Goal: Task Accomplishment & Management: Complete application form

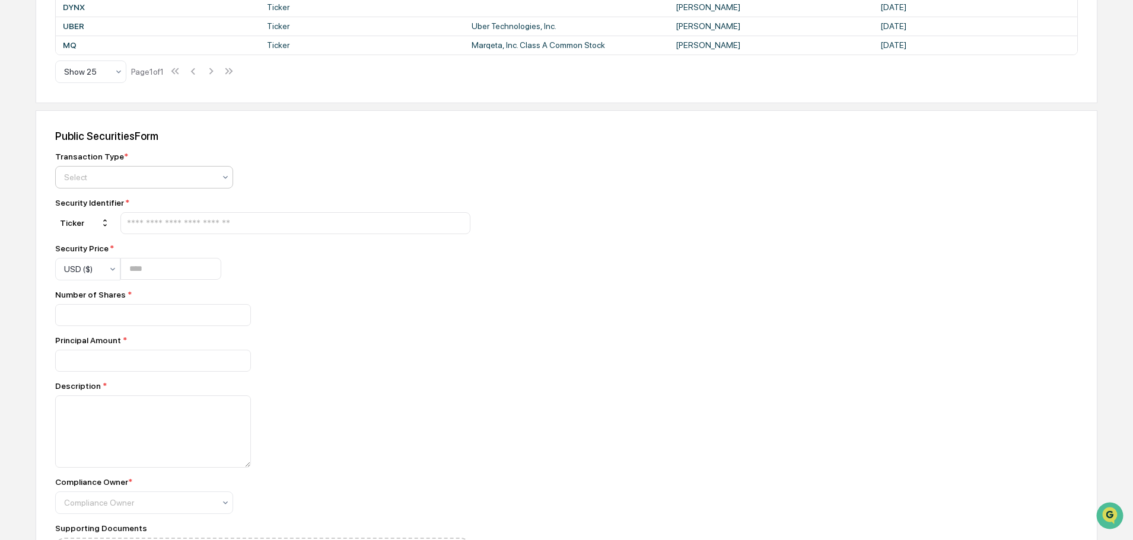
click at [186, 177] on div at bounding box center [139, 177] width 151 height 12
click at [137, 207] on div "Buy" at bounding box center [144, 206] width 177 height 24
click at [228, 228] on input "text" at bounding box center [295, 223] width 339 height 11
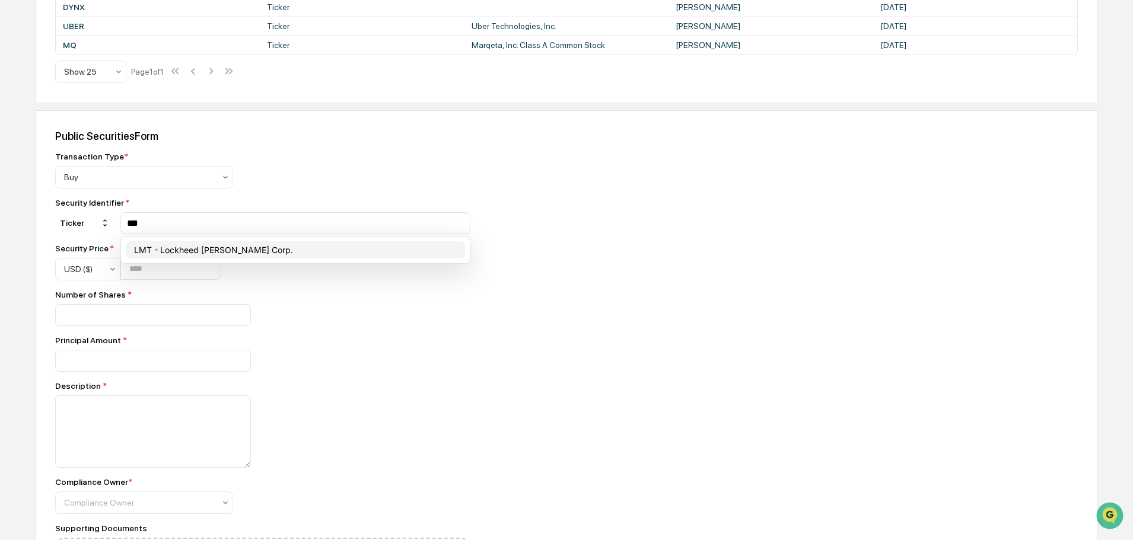
type input "***"
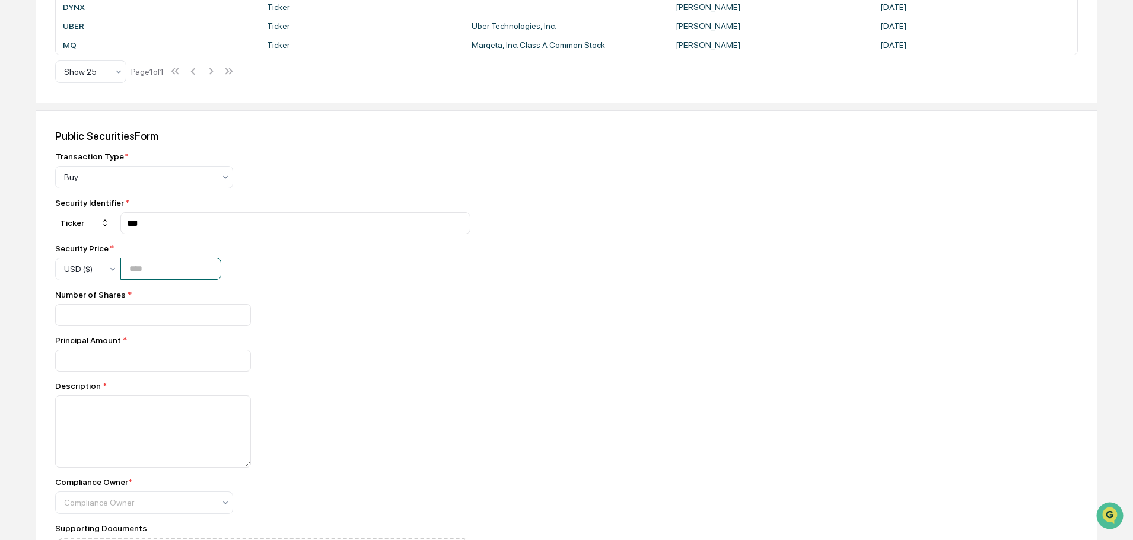
click at [148, 275] on input "number" at bounding box center [170, 269] width 101 height 22
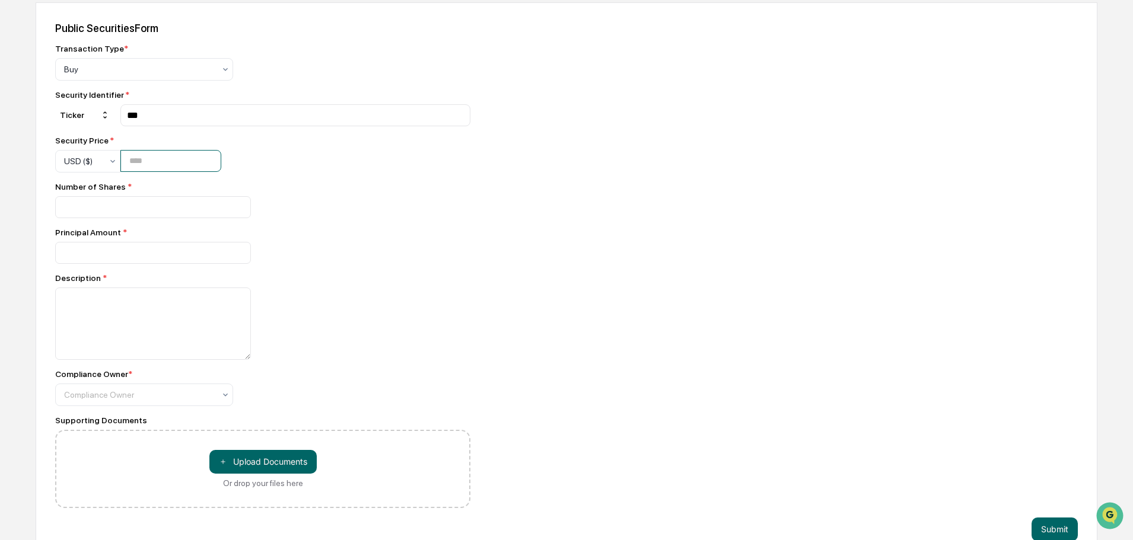
scroll to position [544, 0]
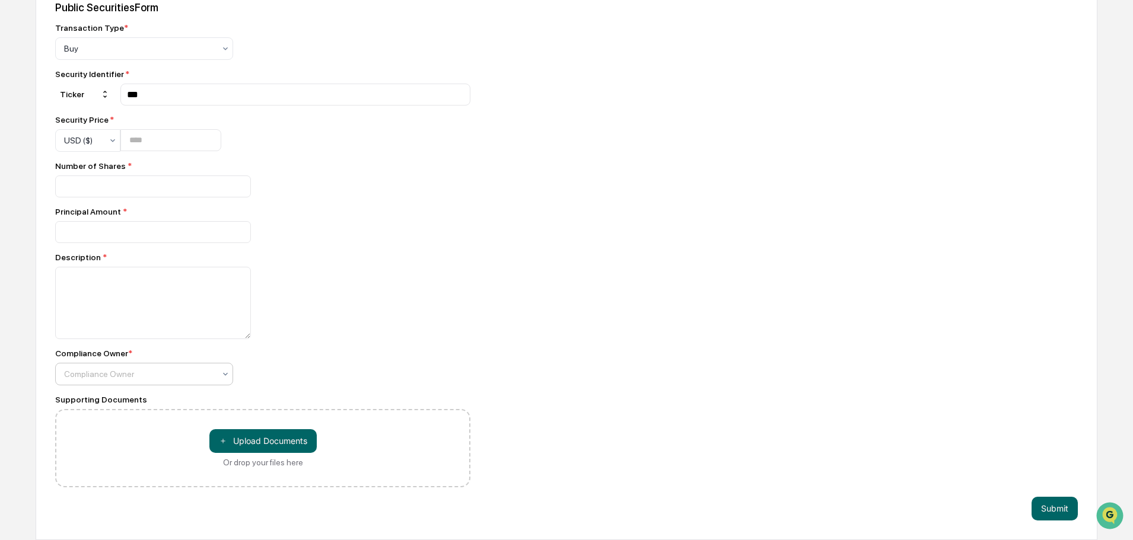
click at [223, 377] on icon at bounding box center [225, 373] width 9 height 9
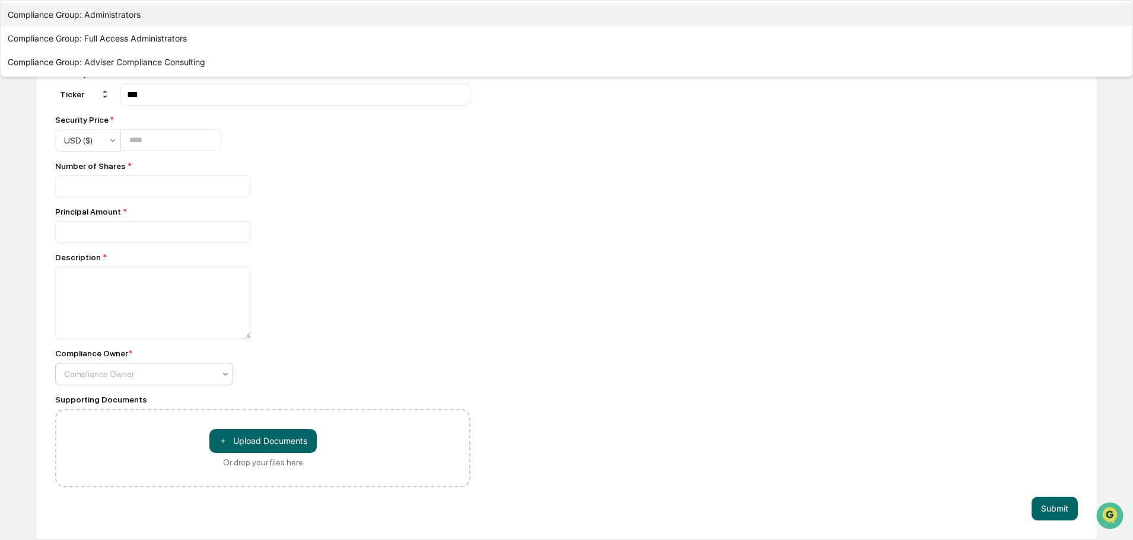
click at [183, 27] on div "Compliance Group: Administrators" at bounding box center [567, 15] width 1132 height 24
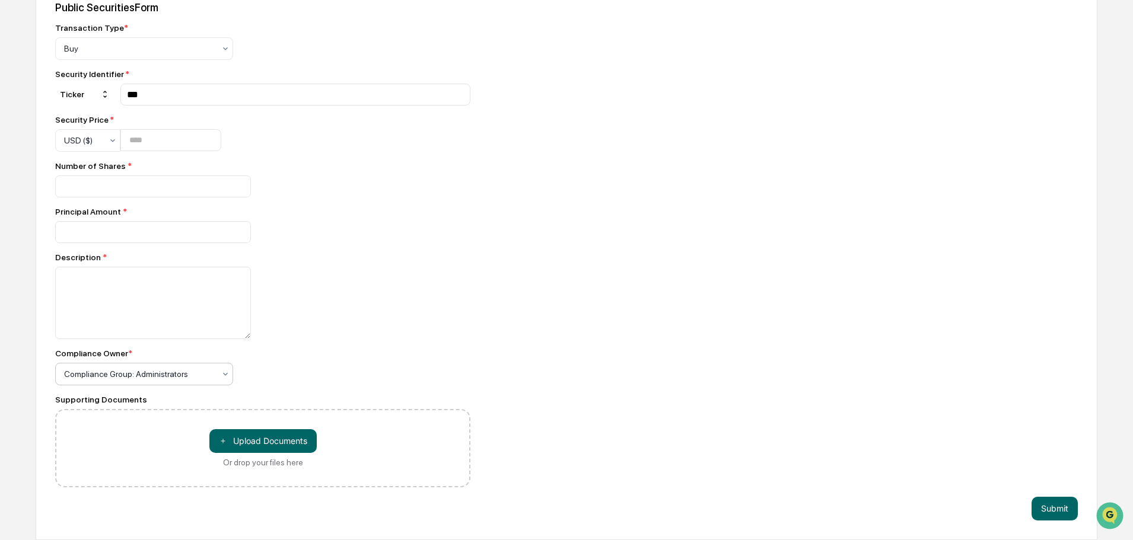
click at [375, 358] on div "Compliance Owner *" at bounding box center [262, 353] width 415 height 9
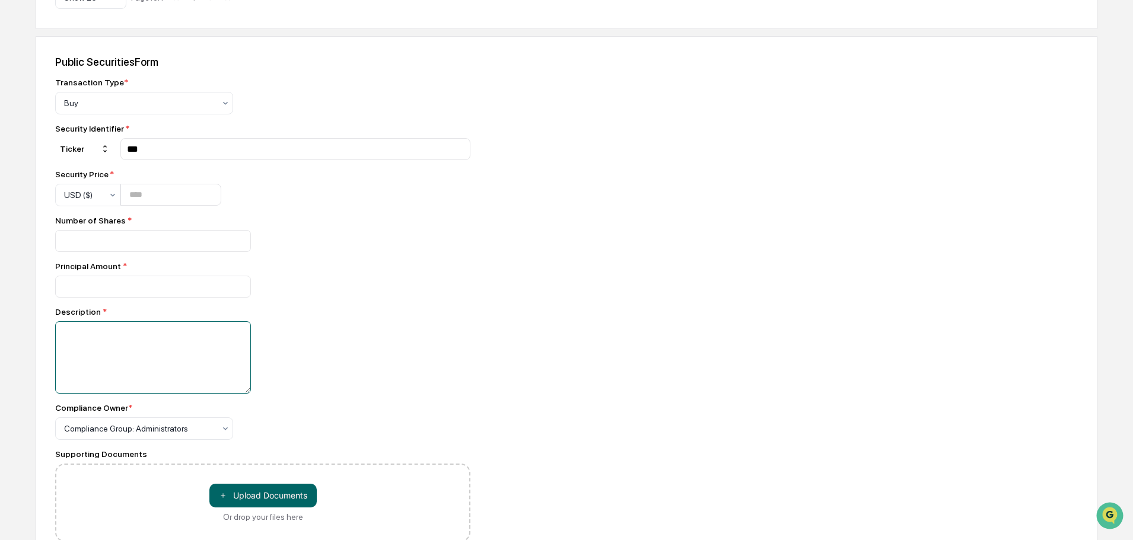
click at [158, 362] on textarea at bounding box center [153, 357] width 196 height 72
type textarea "*"
type textarea "**********"
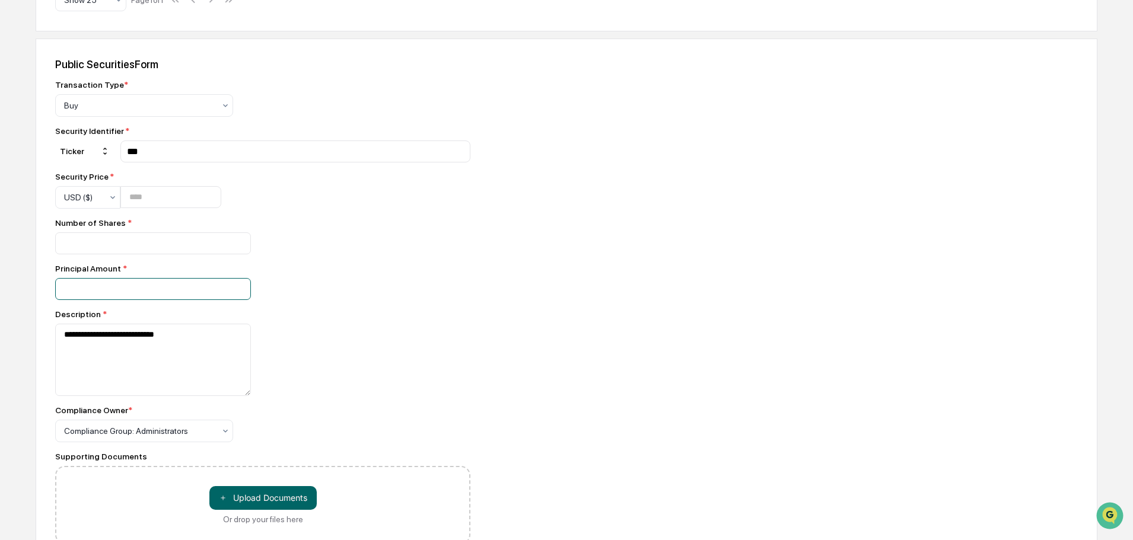
click at [191, 299] on input "number" at bounding box center [153, 289] width 196 height 22
click at [161, 202] on input "number" at bounding box center [170, 197] width 101 height 22
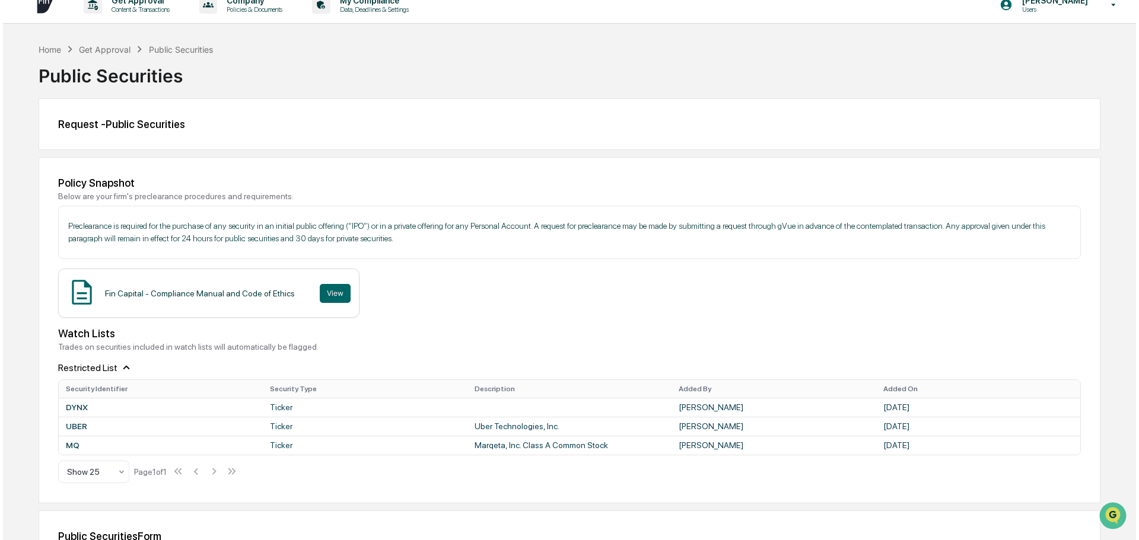
scroll to position [0, 0]
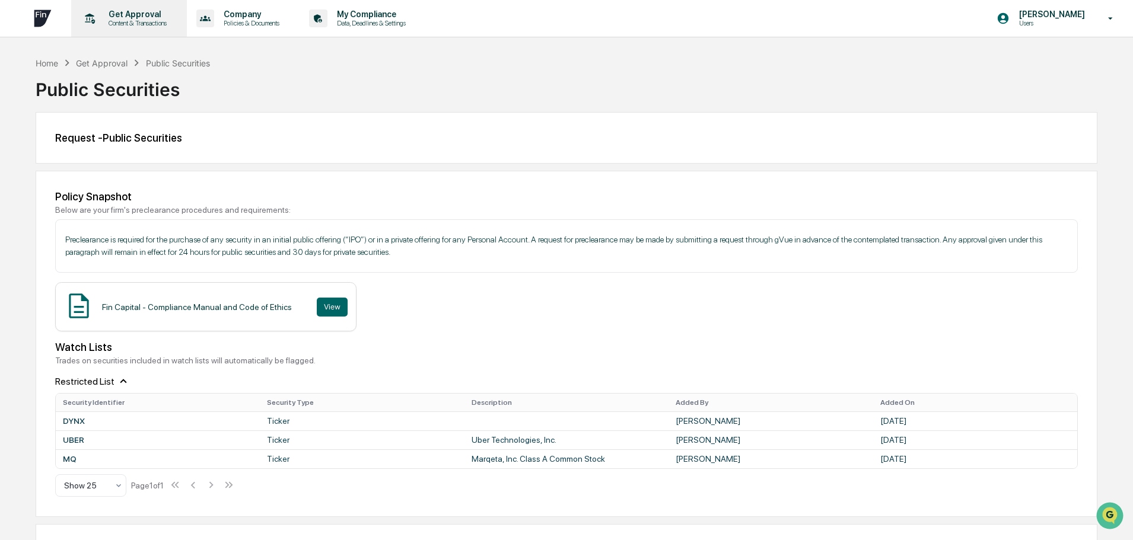
click at [101, 18] on p "Get Approval" at bounding box center [136, 13] width 74 height 9
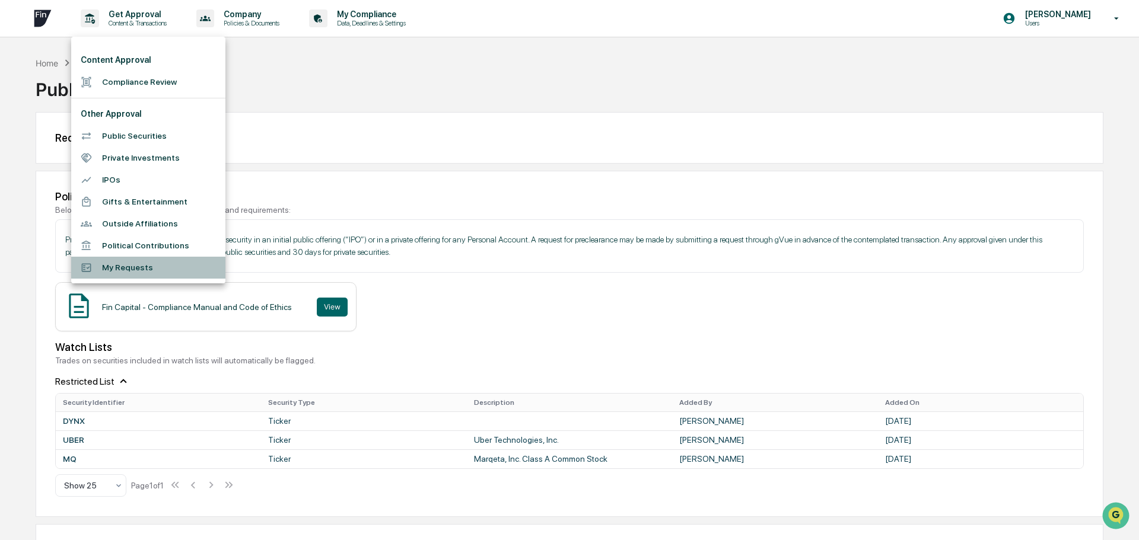
click at [136, 273] on li "My Requests" at bounding box center [148, 268] width 154 height 22
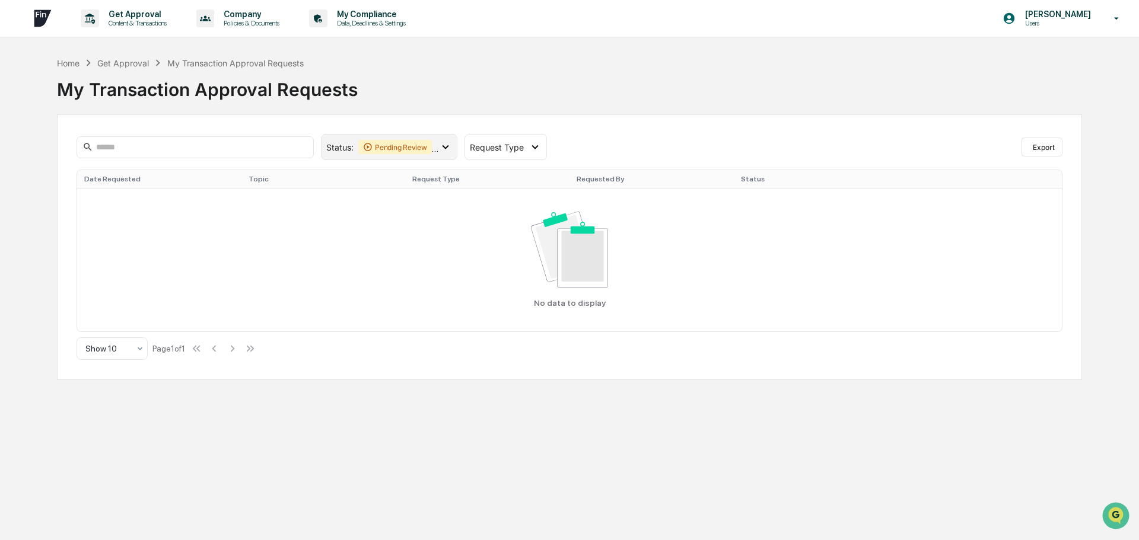
click at [443, 147] on icon at bounding box center [445, 147] width 7 height 4
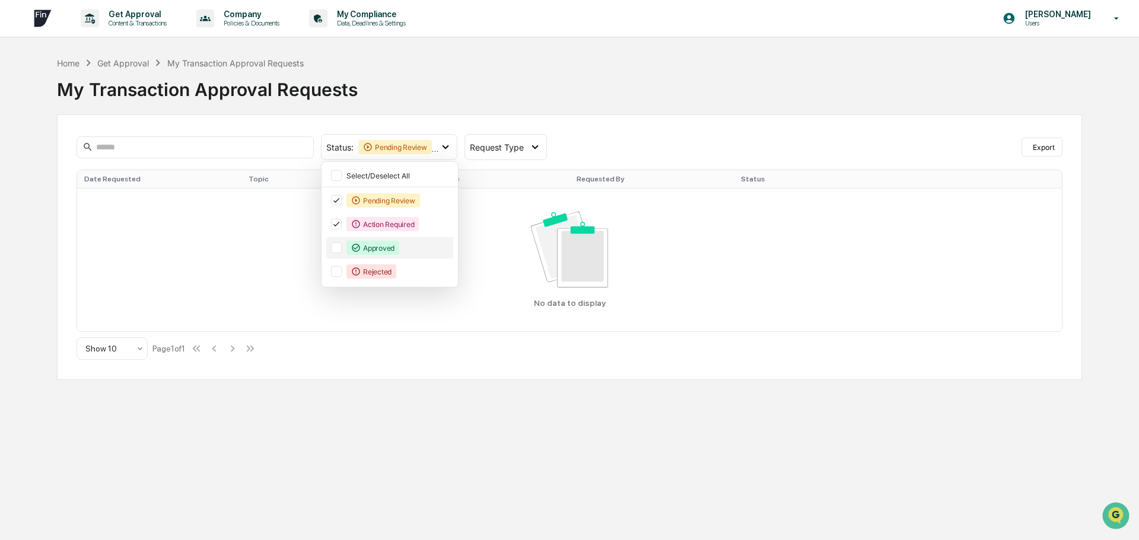
click at [381, 247] on div "Approved" at bounding box center [372, 248] width 53 height 14
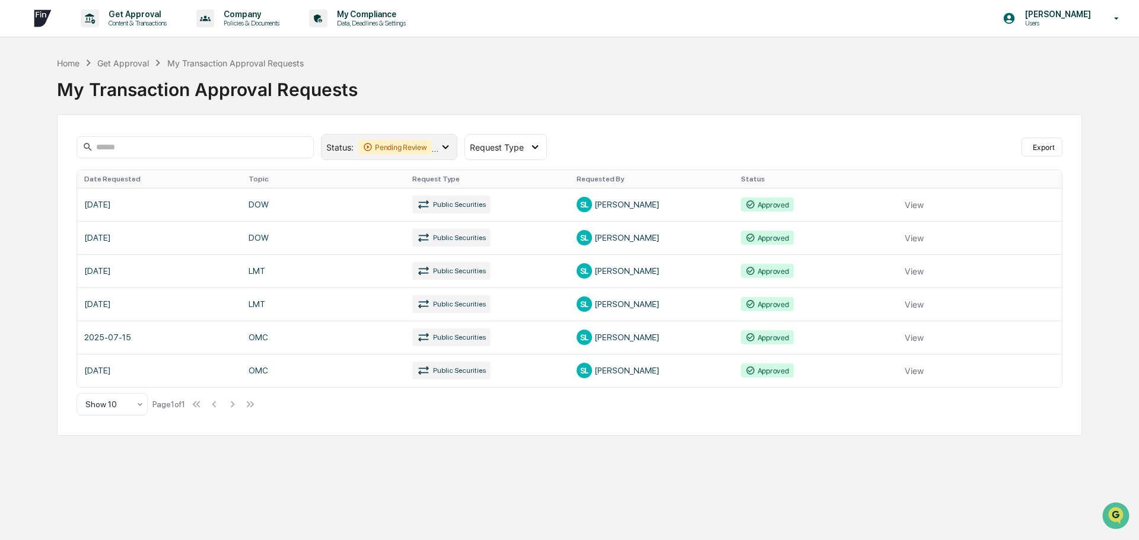
click at [449, 145] on icon at bounding box center [445, 147] width 13 height 13
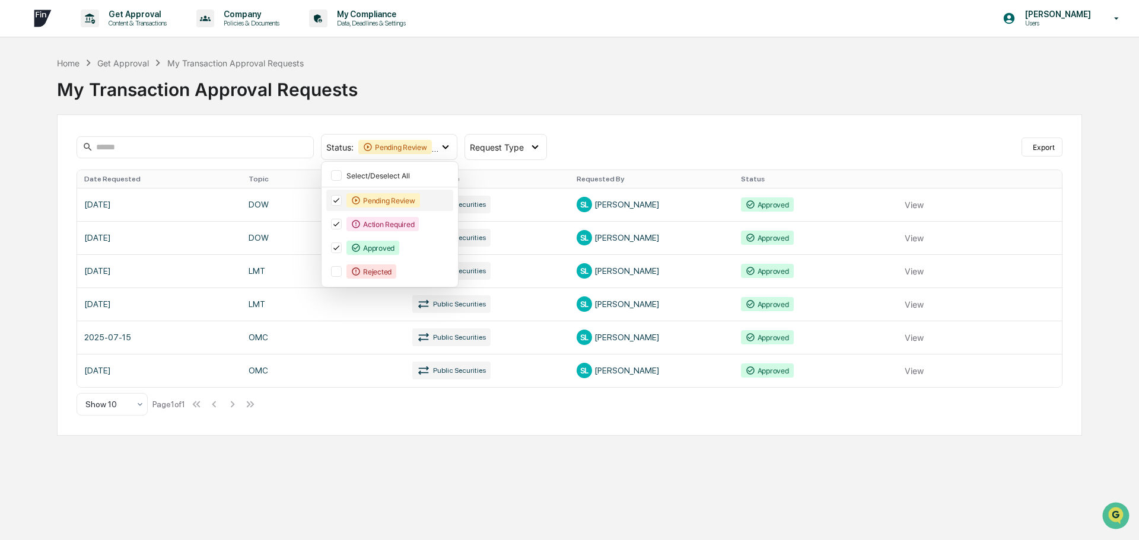
click at [337, 199] on icon at bounding box center [336, 200] width 13 height 8
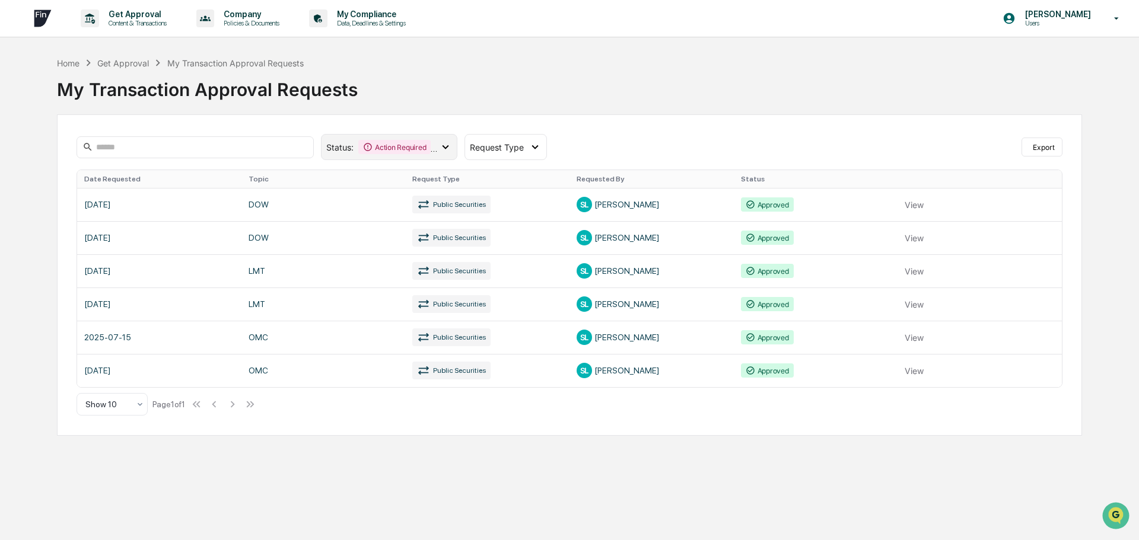
drag, startPoint x: 399, startPoint y: 151, endPoint x: 393, endPoint y: 154, distance: 6.4
click at [399, 150] on div "Action Required" at bounding box center [394, 147] width 72 height 14
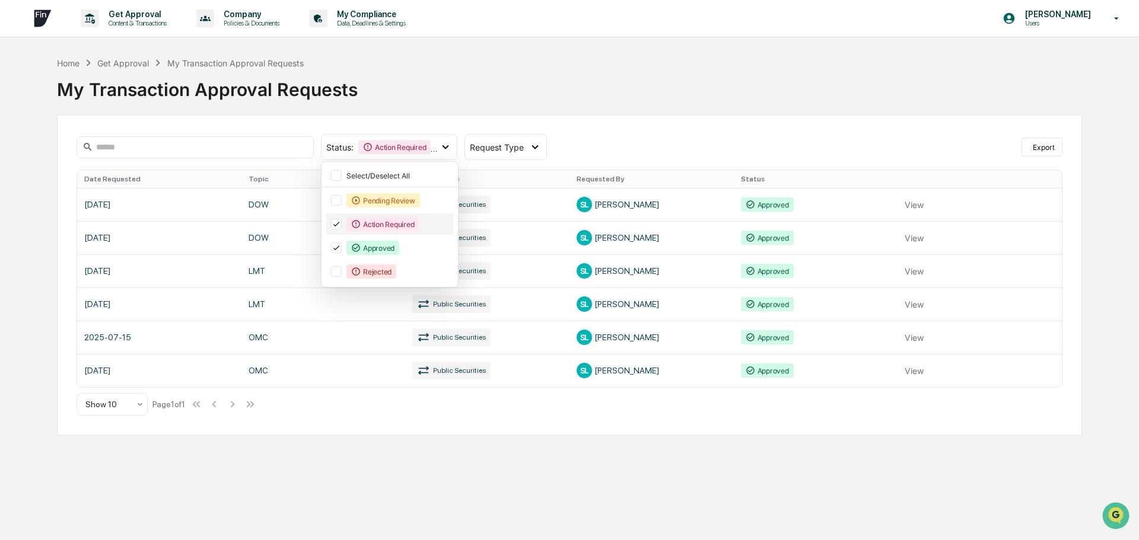
click at [334, 224] on icon at bounding box center [336, 224] width 13 height 8
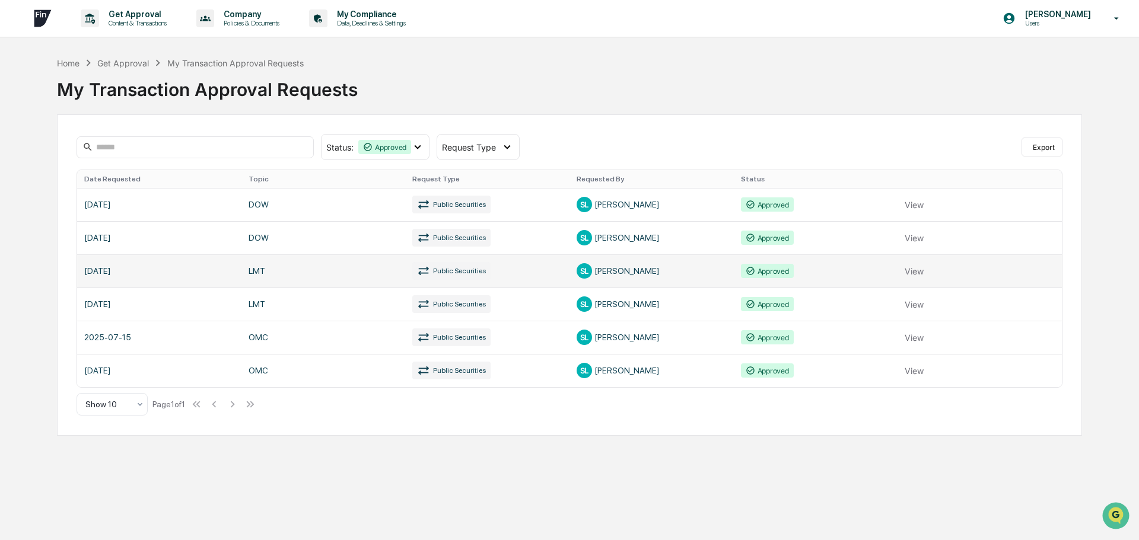
click at [909, 266] on link at bounding box center [569, 270] width 985 height 33
click at [913, 270] on link at bounding box center [569, 270] width 985 height 33
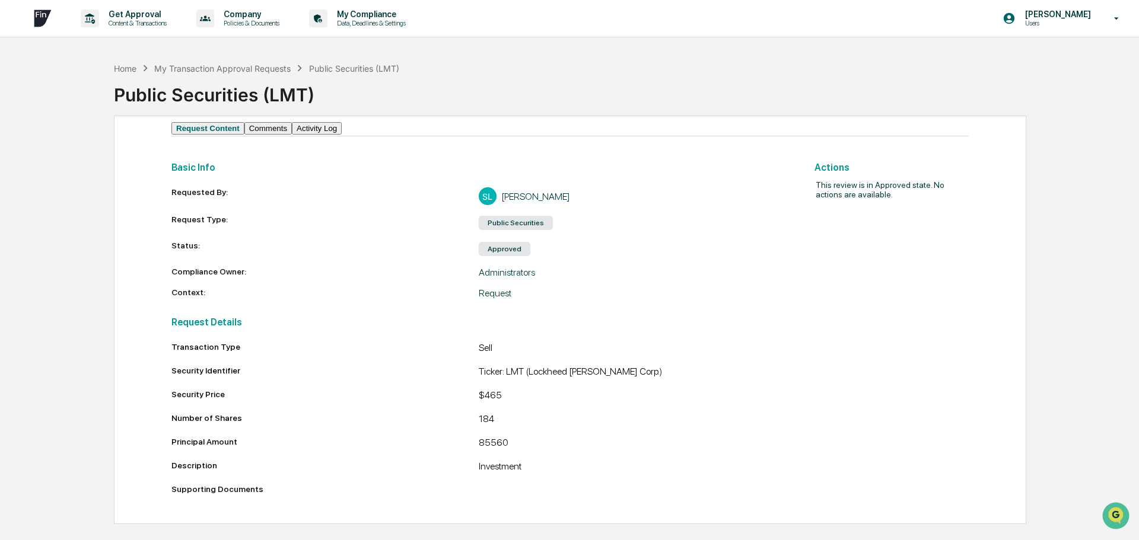
click at [280, 135] on button "Comments" at bounding box center [267, 128] width 47 height 12
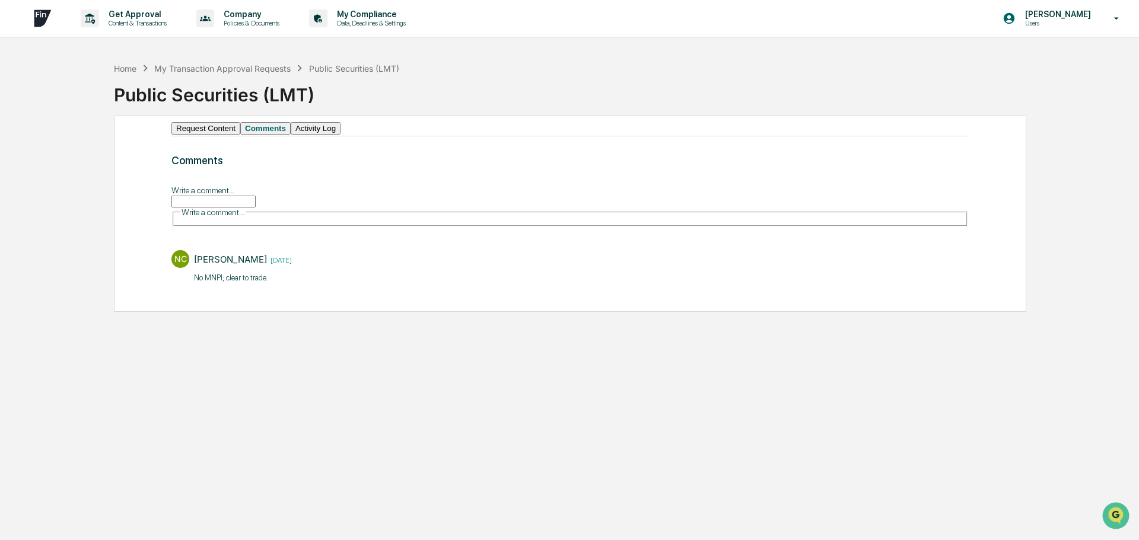
click at [340, 135] on button "Activity Log" at bounding box center [316, 128] width 50 height 12
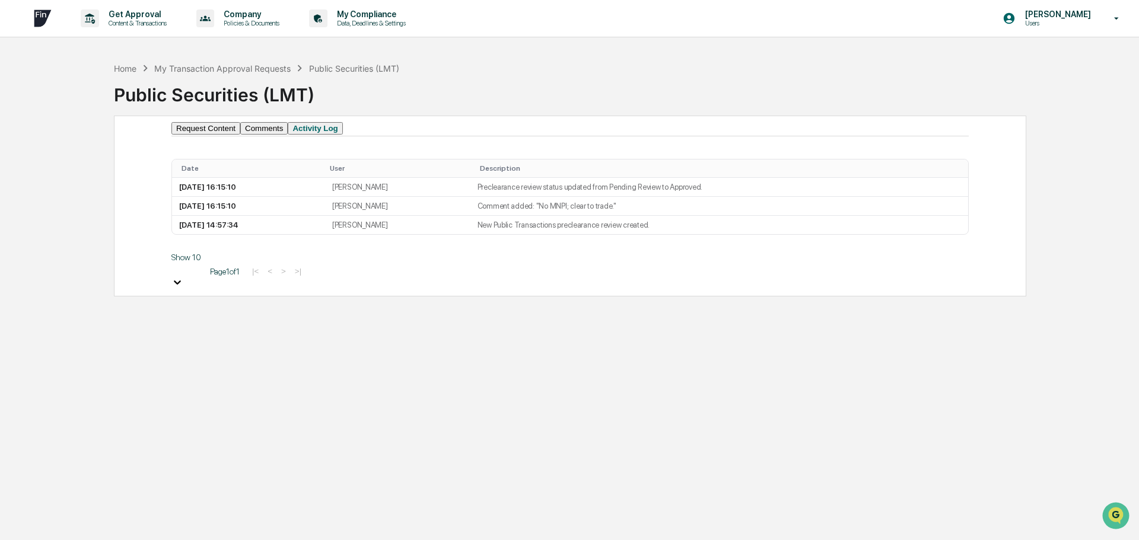
click at [288, 135] on button "Comments" at bounding box center [263, 128] width 47 height 12
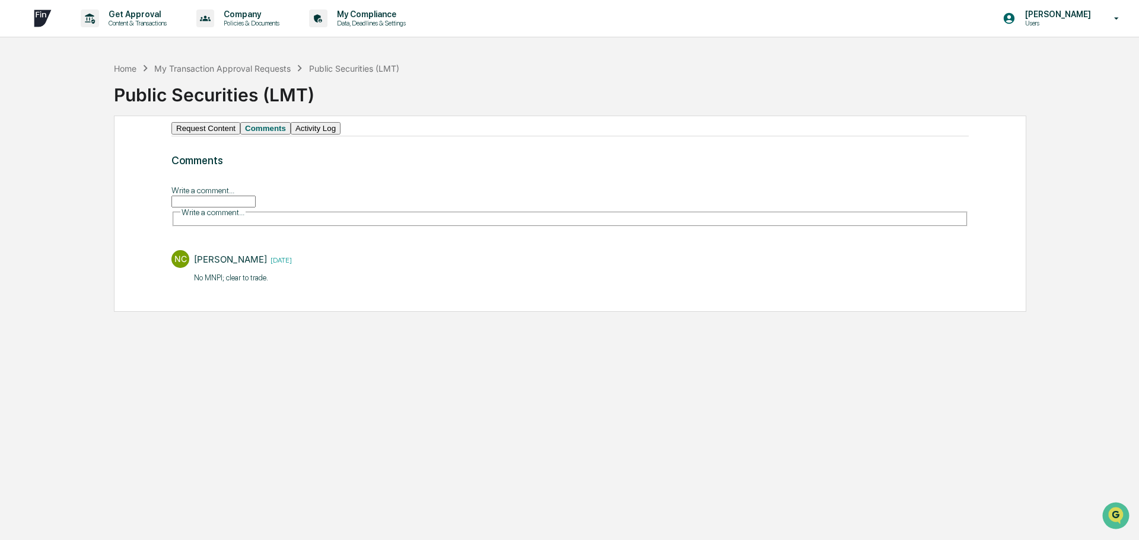
click at [340, 135] on button "Activity Log" at bounding box center [316, 128] width 50 height 12
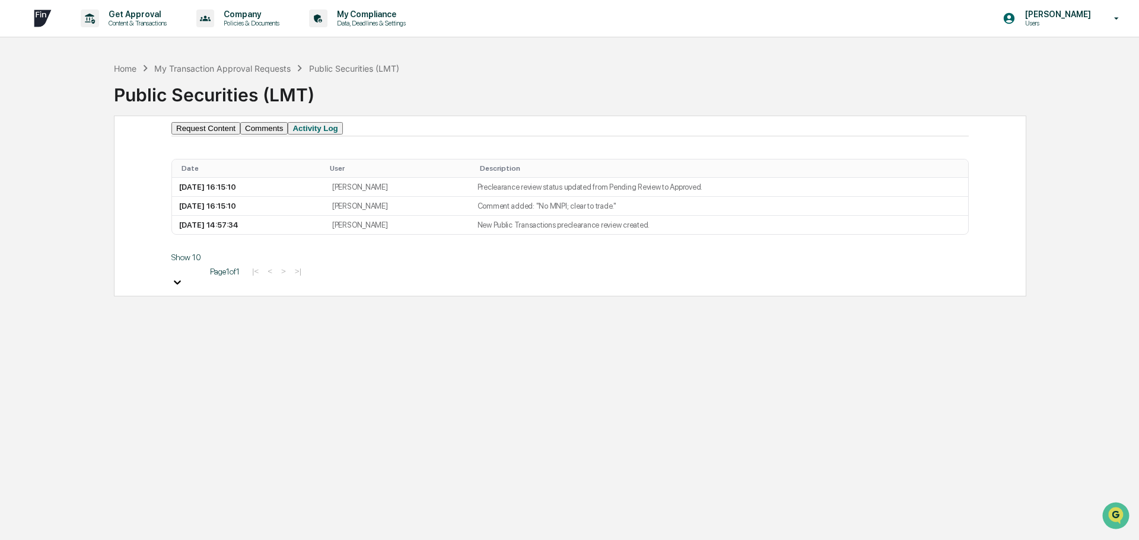
click at [193, 135] on button "Request Content" at bounding box center [205, 128] width 69 height 12
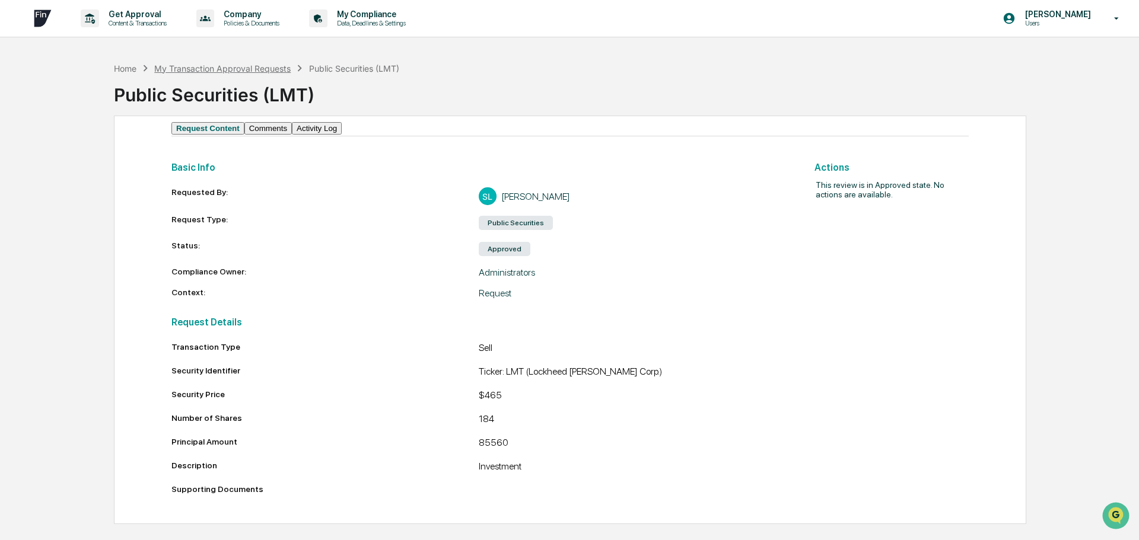
click at [282, 70] on div "My Transaction Approval Requests" at bounding box center [222, 68] width 136 height 10
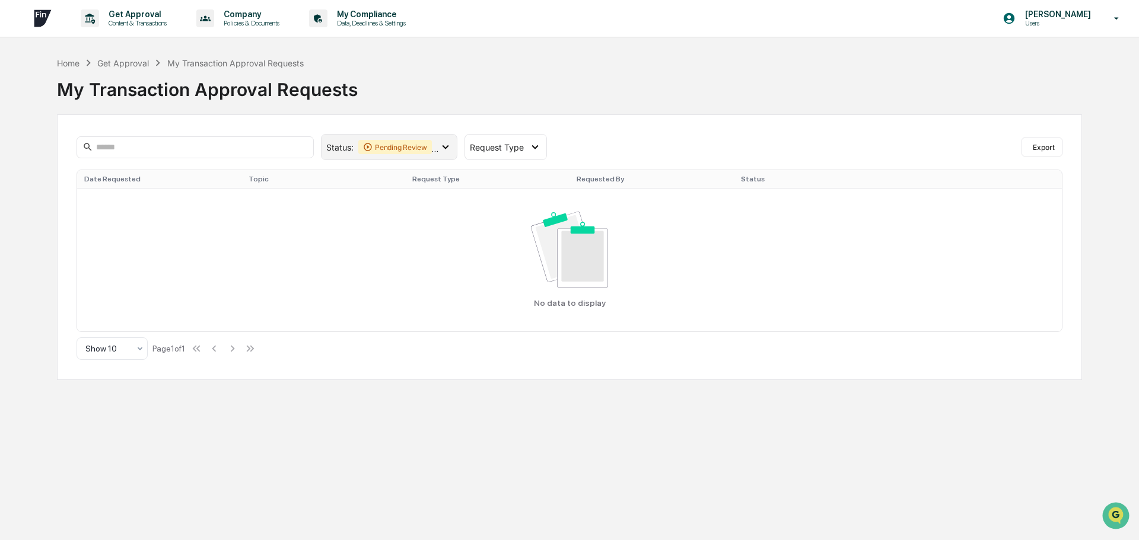
click at [448, 149] on icon at bounding box center [445, 147] width 13 height 13
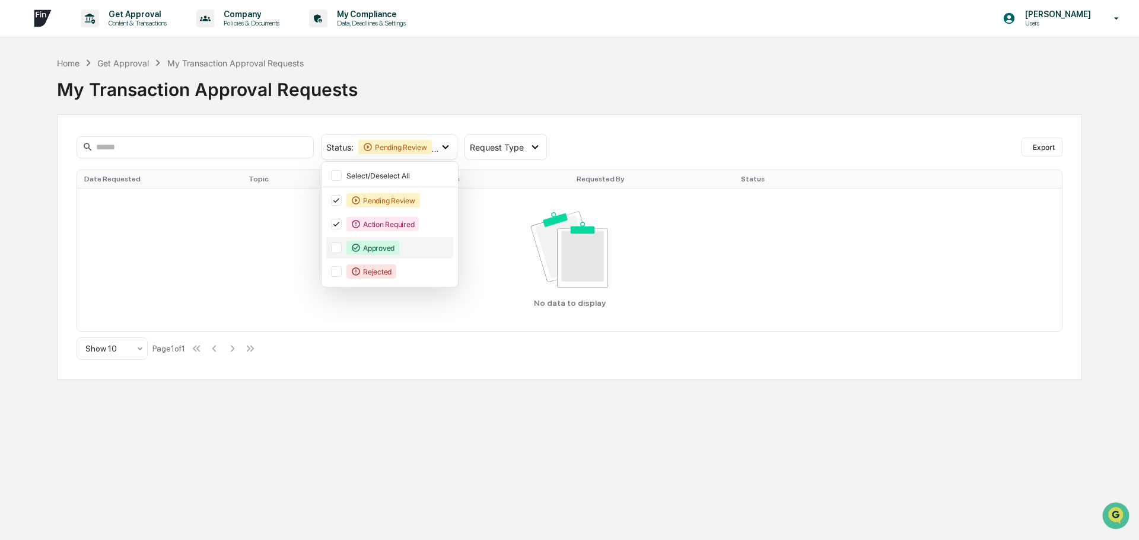
click at [339, 247] on div at bounding box center [336, 248] width 11 height 11
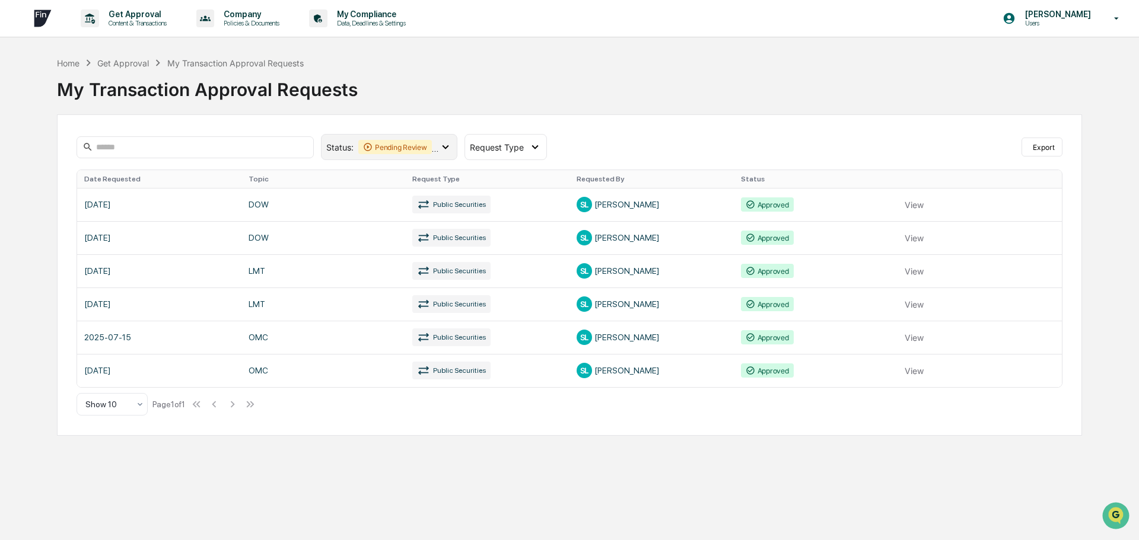
click at [445, 151] on icon at bounding box center [445, 147] width 13 height 13
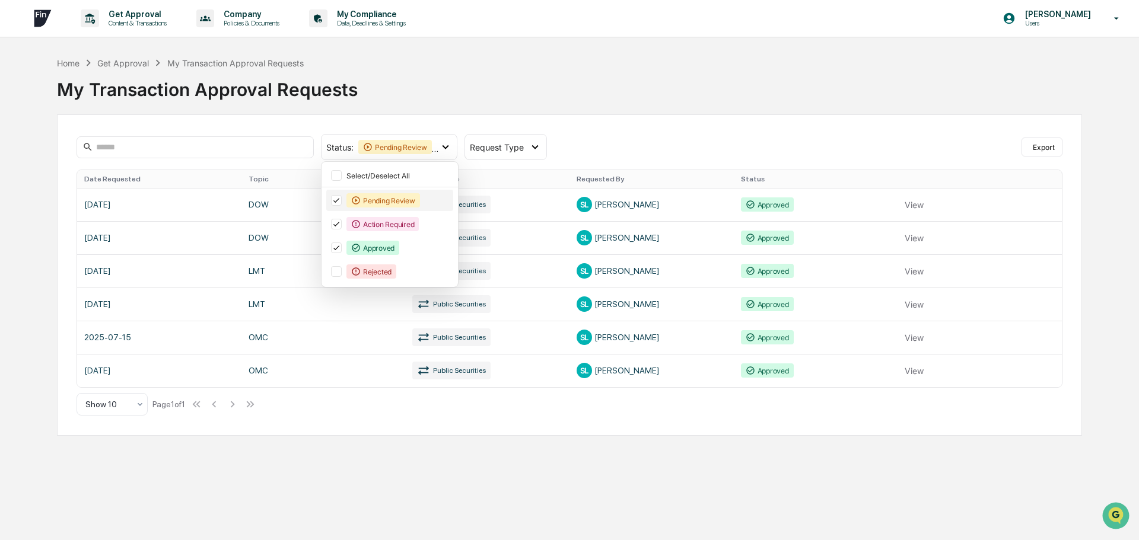
click at [342, 201] on icon at bounding box center [336, 200] width 13 height 8
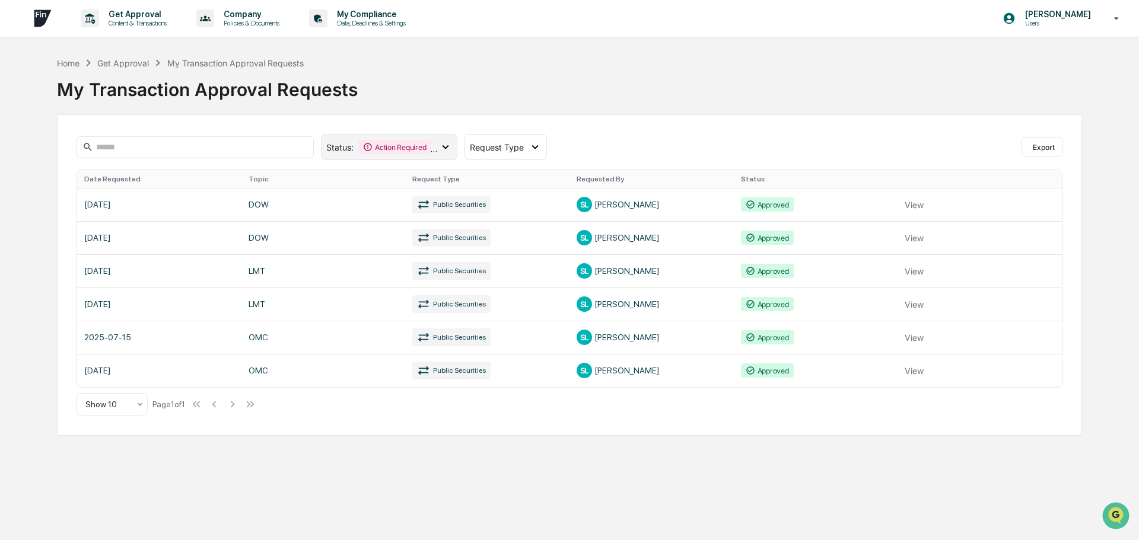
click at [431, 152] on div "Action Required" at bounding box center [394, 147] width 72 height 14
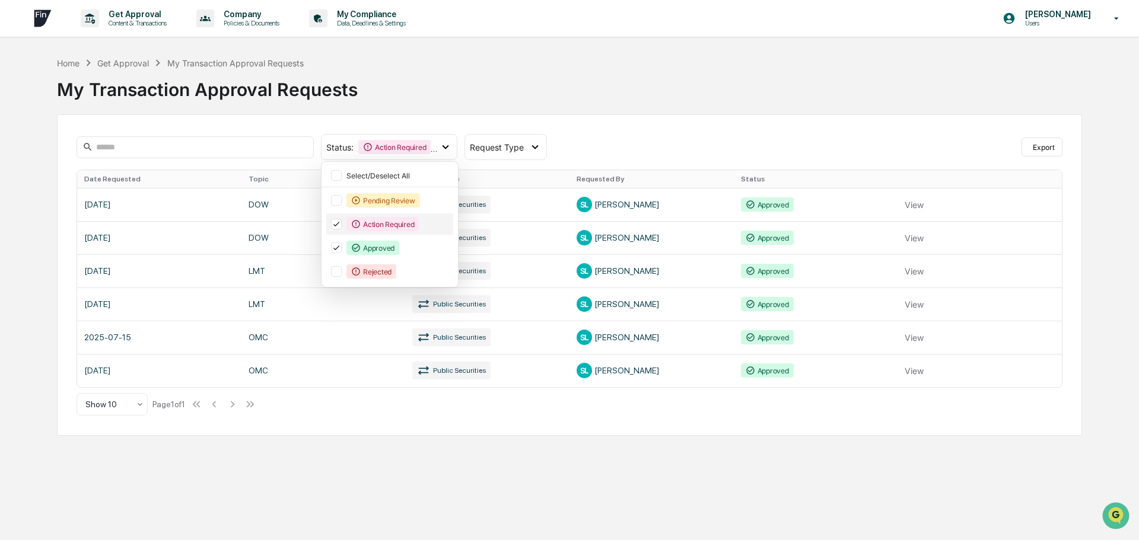
click at [332, 224] on icon at bounding box center [336, 224] width 13 height 8
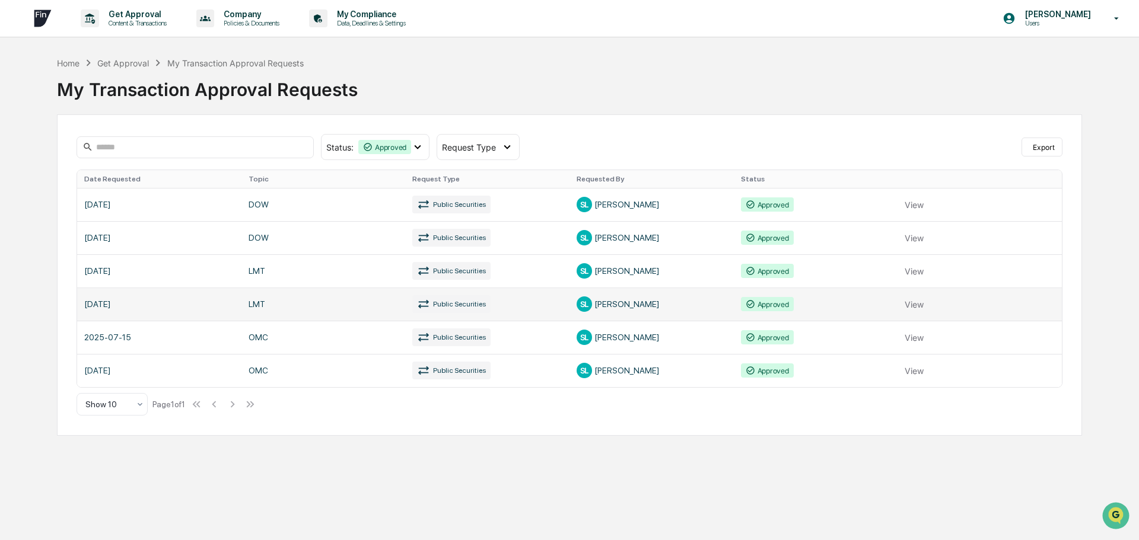
click at [924, 307] on link at bounding box center [569, 304] width 985 height 33
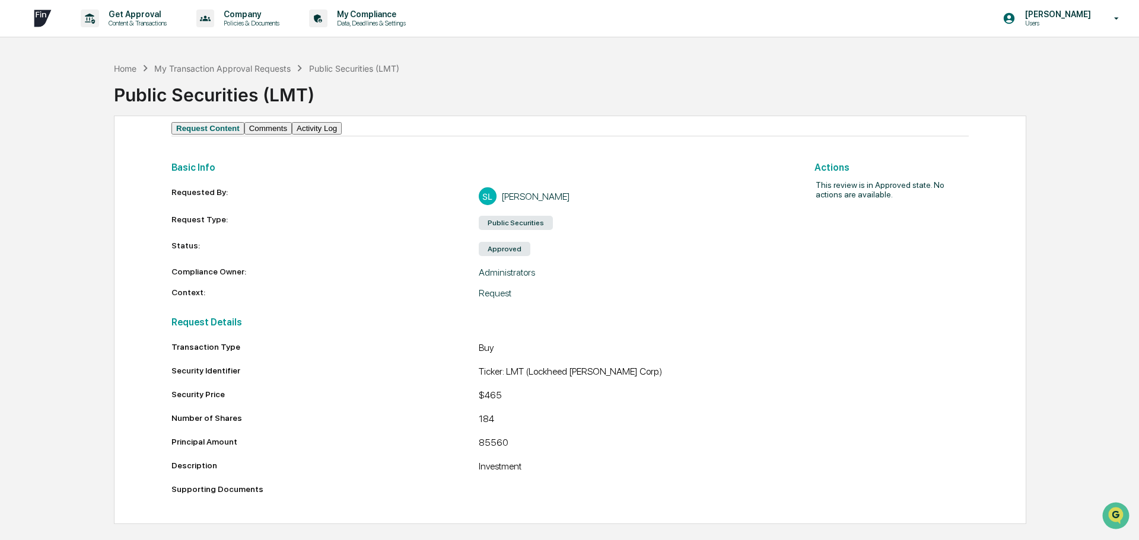
click at [1014, 373] on div "Request Content Comments Activity Log Basic Info Requested By: SL [PERSON_NAME]…" at bounding box center [570, 320] width 912 height 409
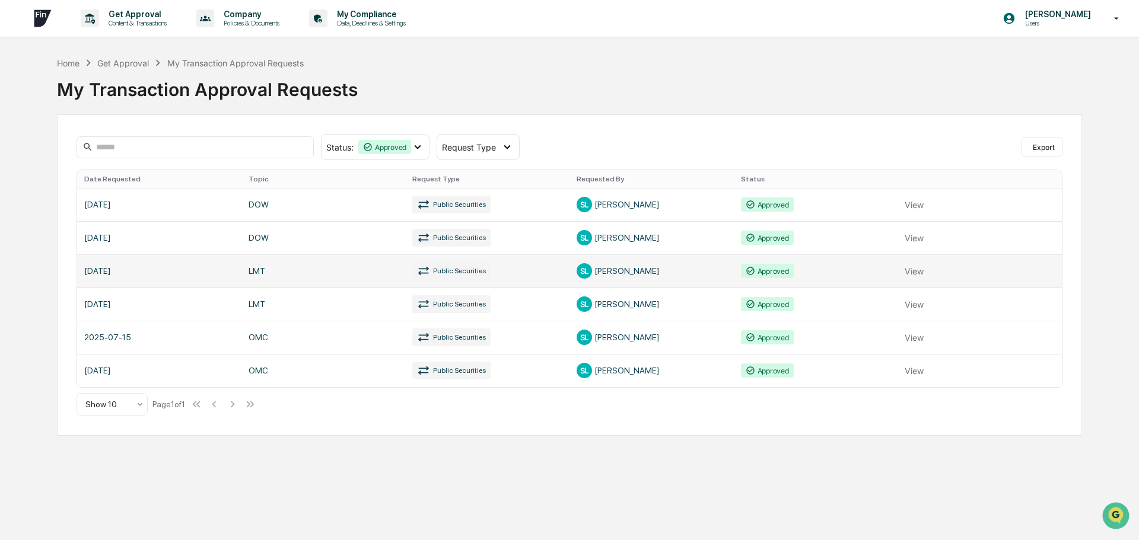
click at [915, 275] on link at bounding box center [569, 270] width 985 height 33
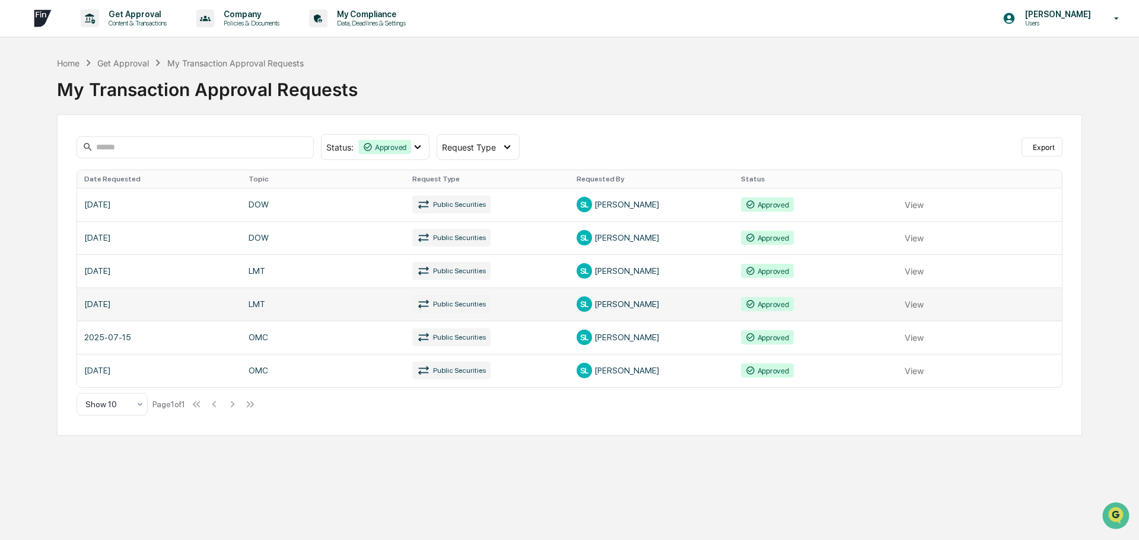
click at [922, 311] on link at bounding box center [569, 304] width 985 height 33
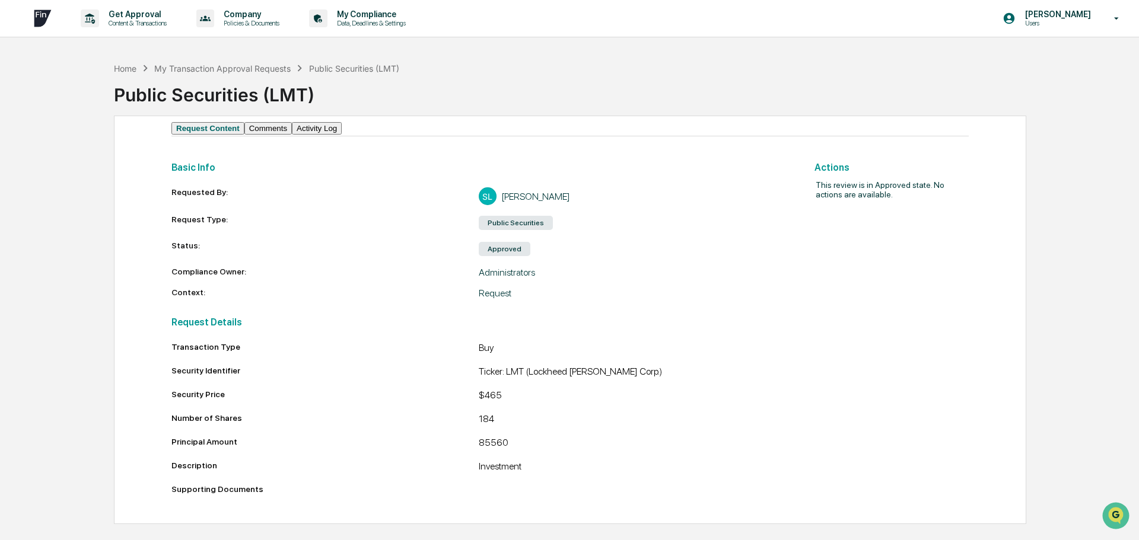
click at [281, 135] on button "Comments" at bounding box center [267, 128] width 47 height 12
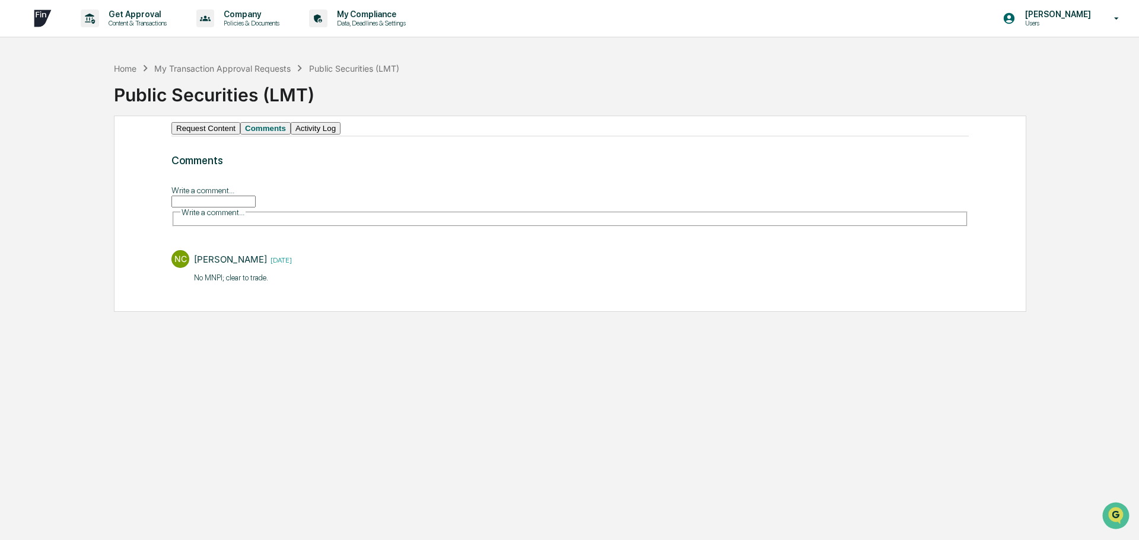
click at [340, 135] on button "Activity Log" at bounding box center [316, 128] width 50 height 12
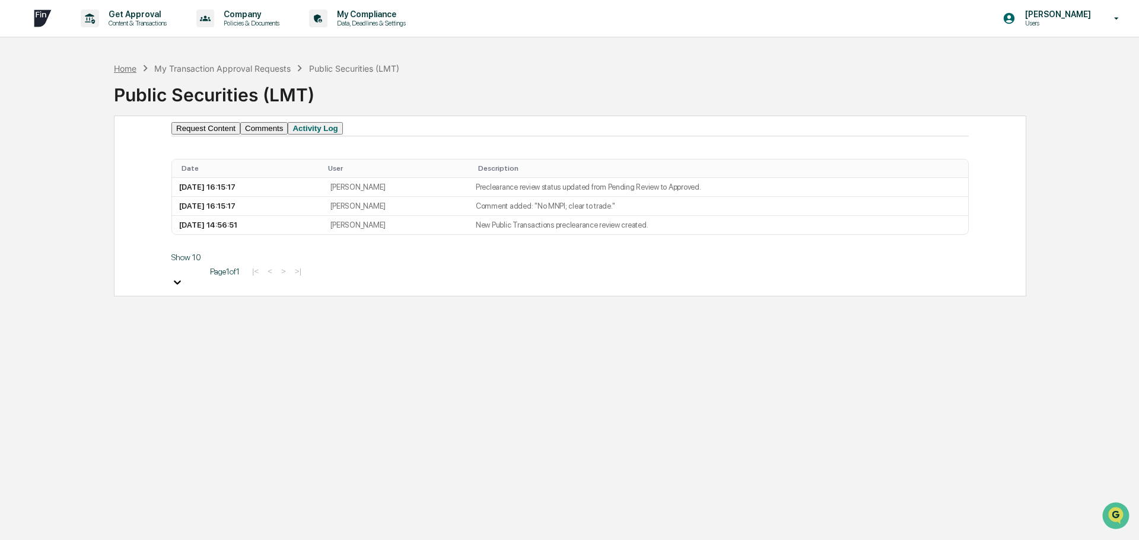
click at [123, 68] on div "Home" at bounding box center [125, 68] width 23 height 10
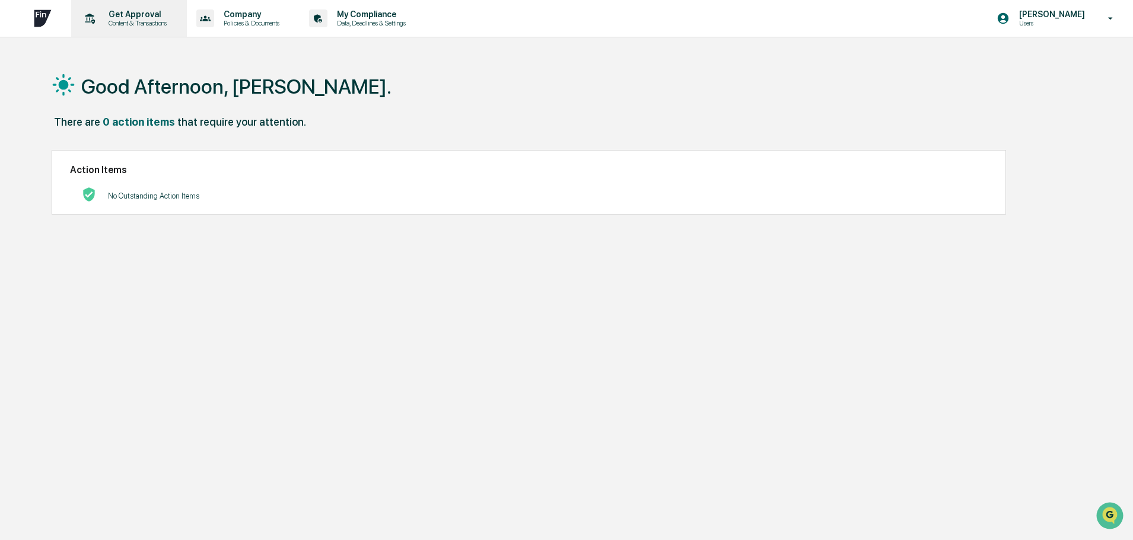
click at [144, 15] on p "Get Approval" at bounding box center [136, 13] width 74 height 9
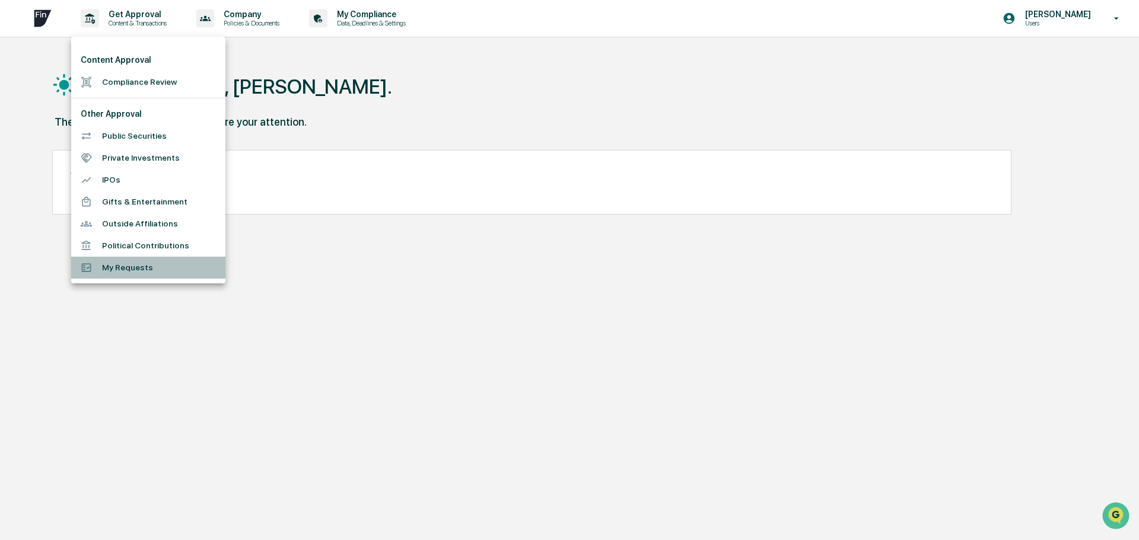
click at [120, 266] on li "My Requests" at bounding box center [148, 268] width 154 height 22
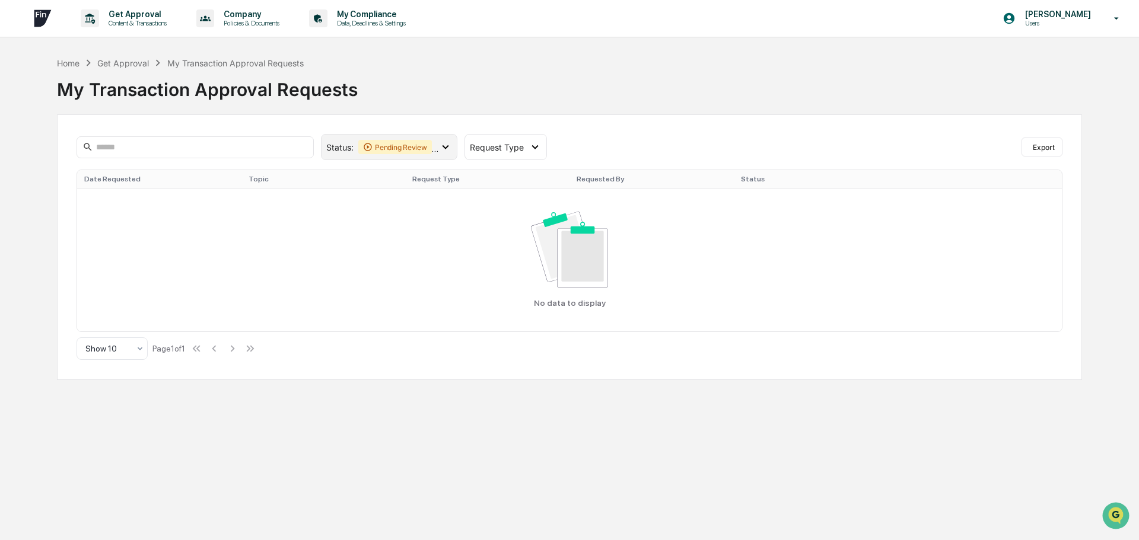
click at [445, 149] on icon at bounding box center [445, 147] width 7 height 4
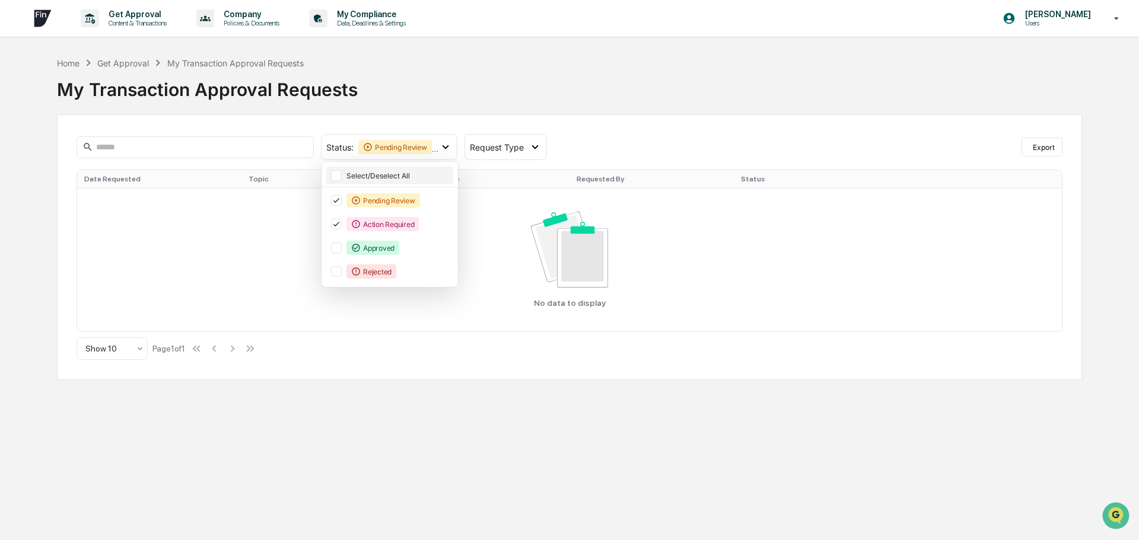
click at [338, 176] on div at bounding box center [336, 175] width 11 height 11
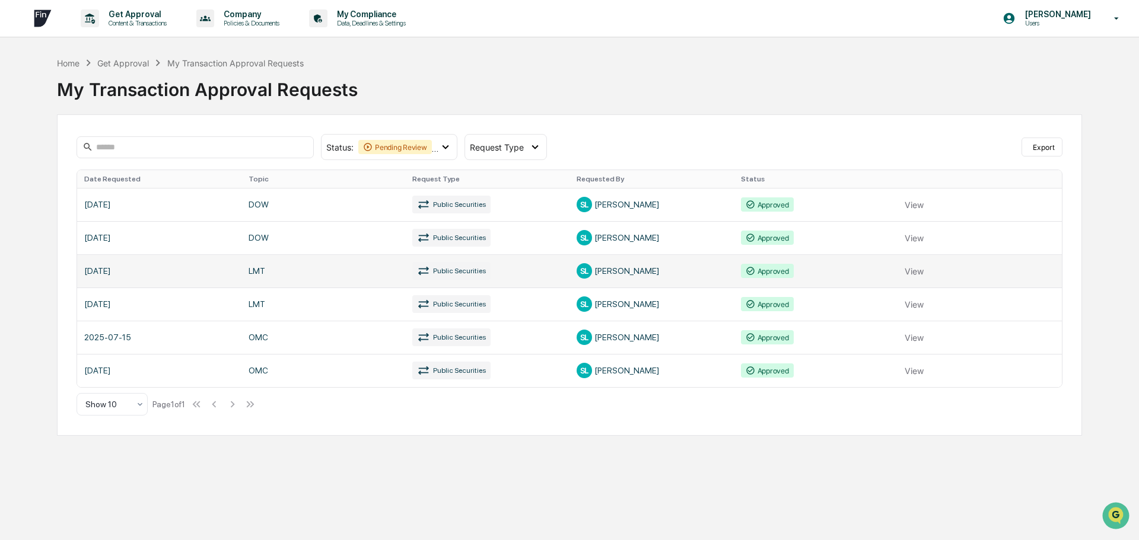
click at [921, 277] on link at bounding box center [569, 270] width 985 height 33
